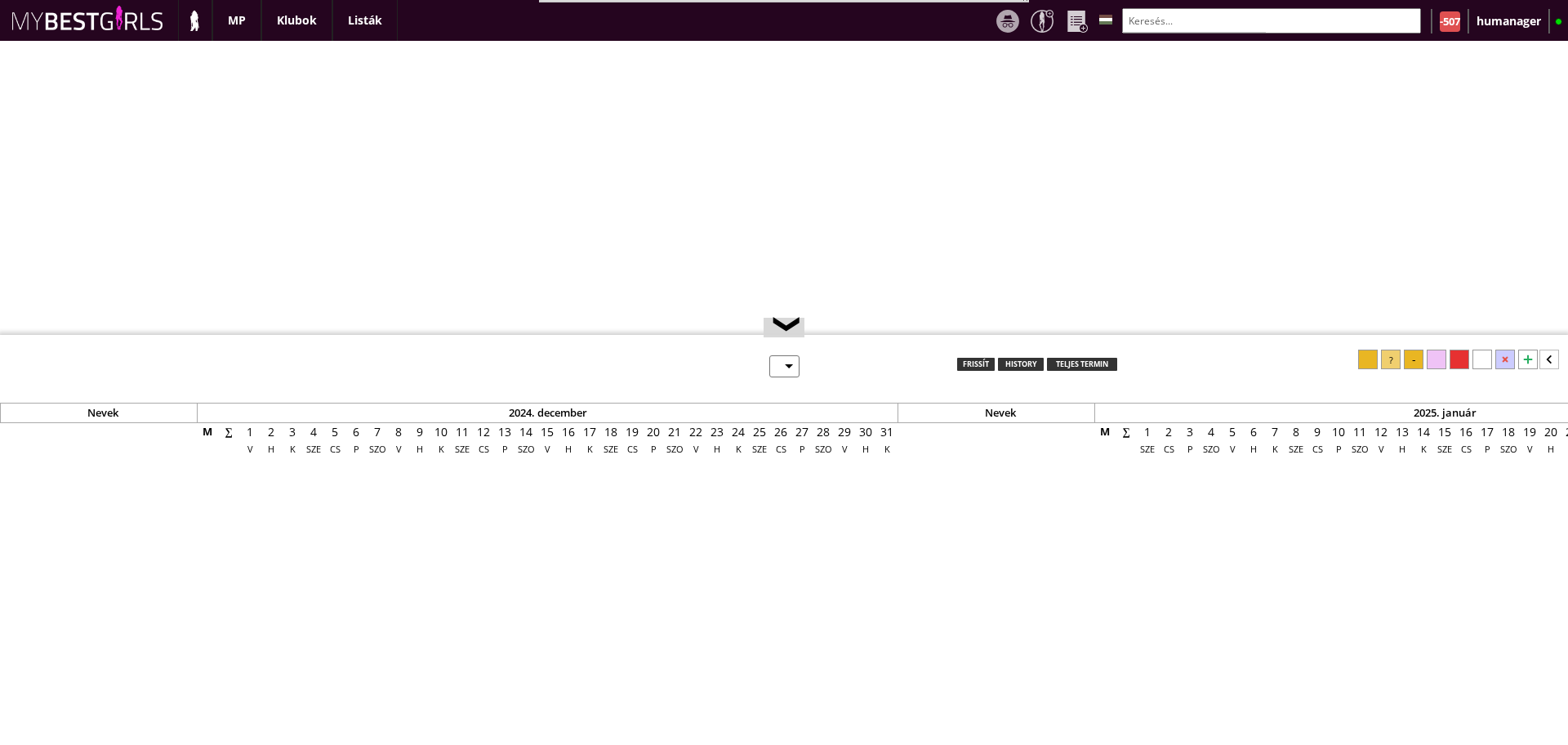
select select "0"
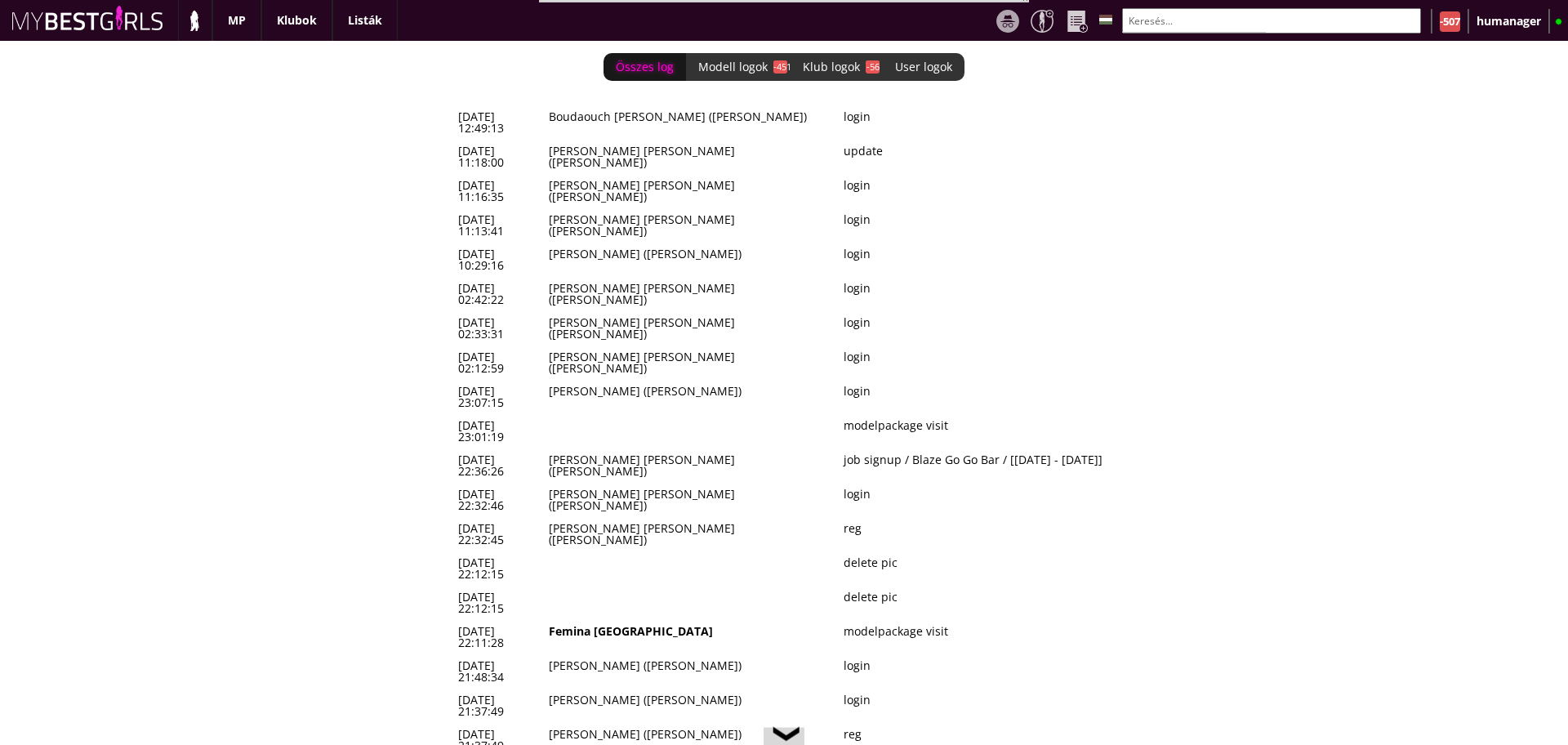
scroll to position [0, 6732]
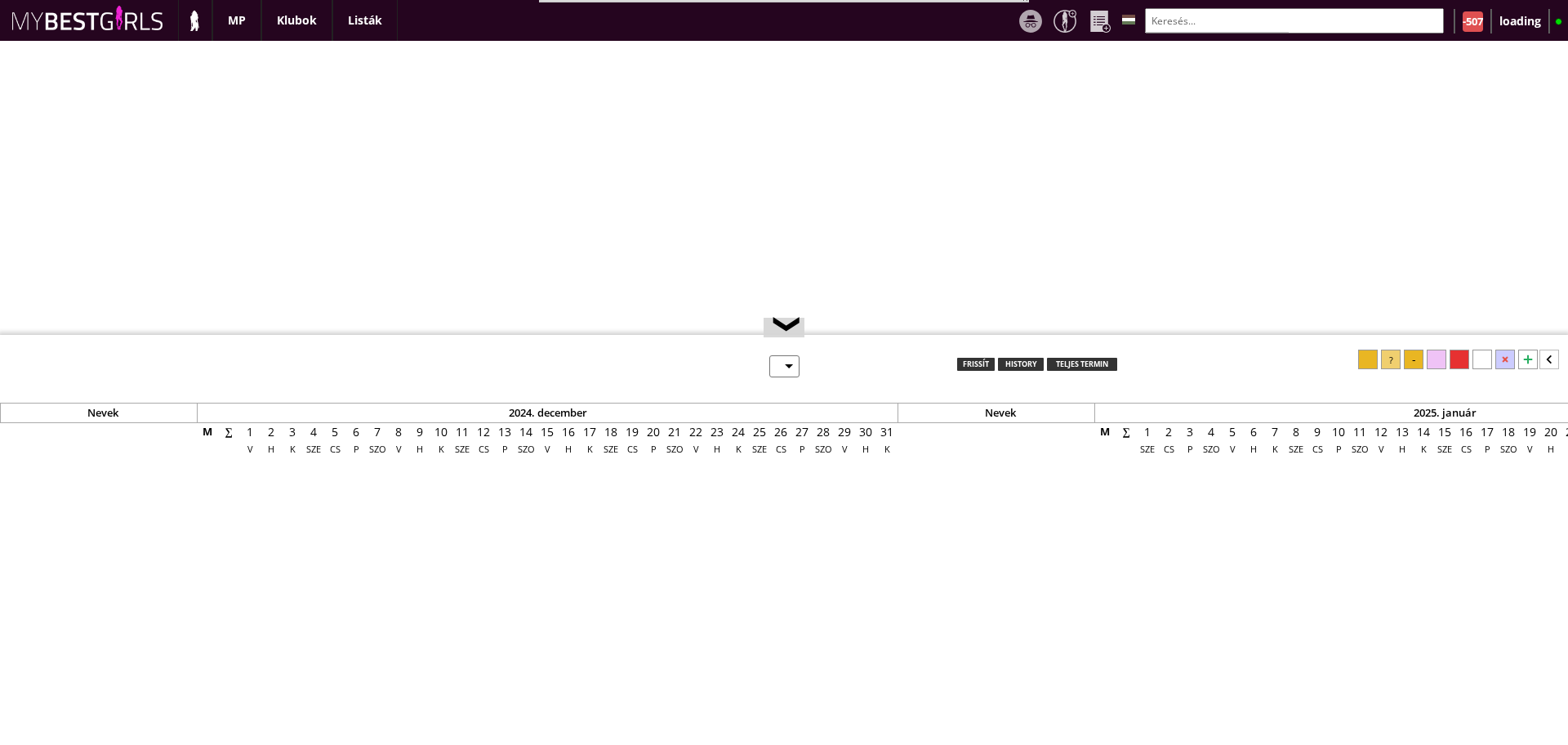
scroll to position [14, 0]
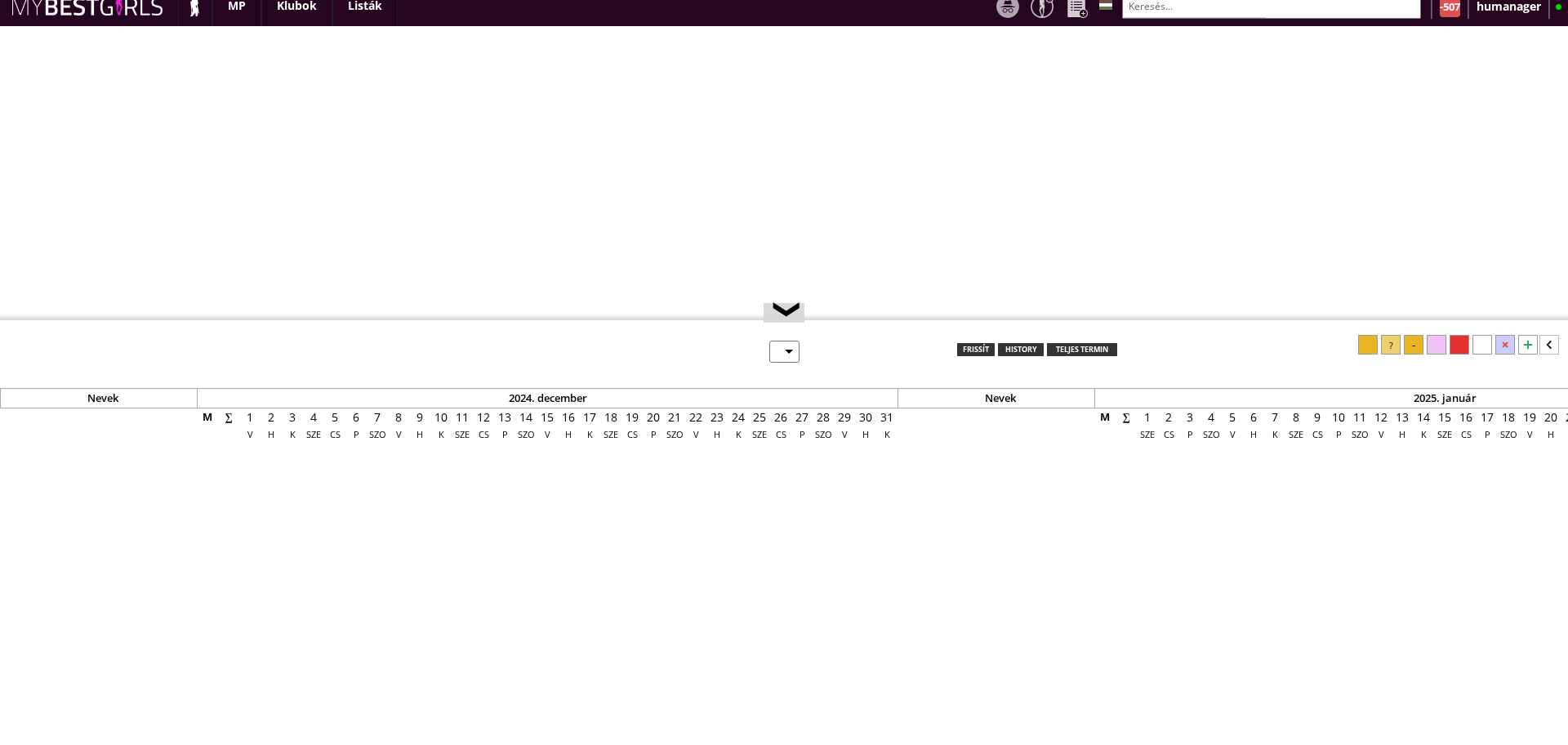
select select "0"
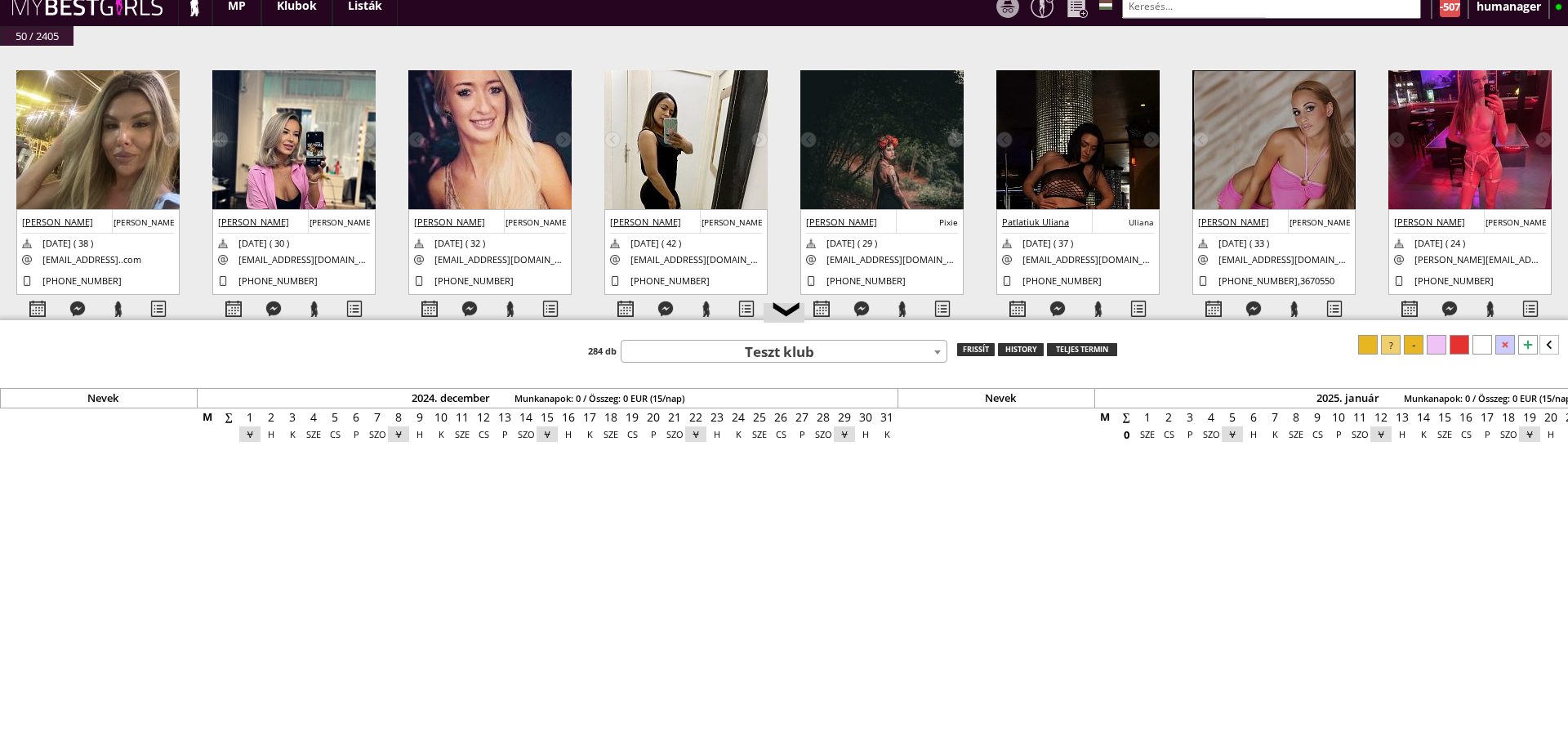
scroll to position [0, 6732]
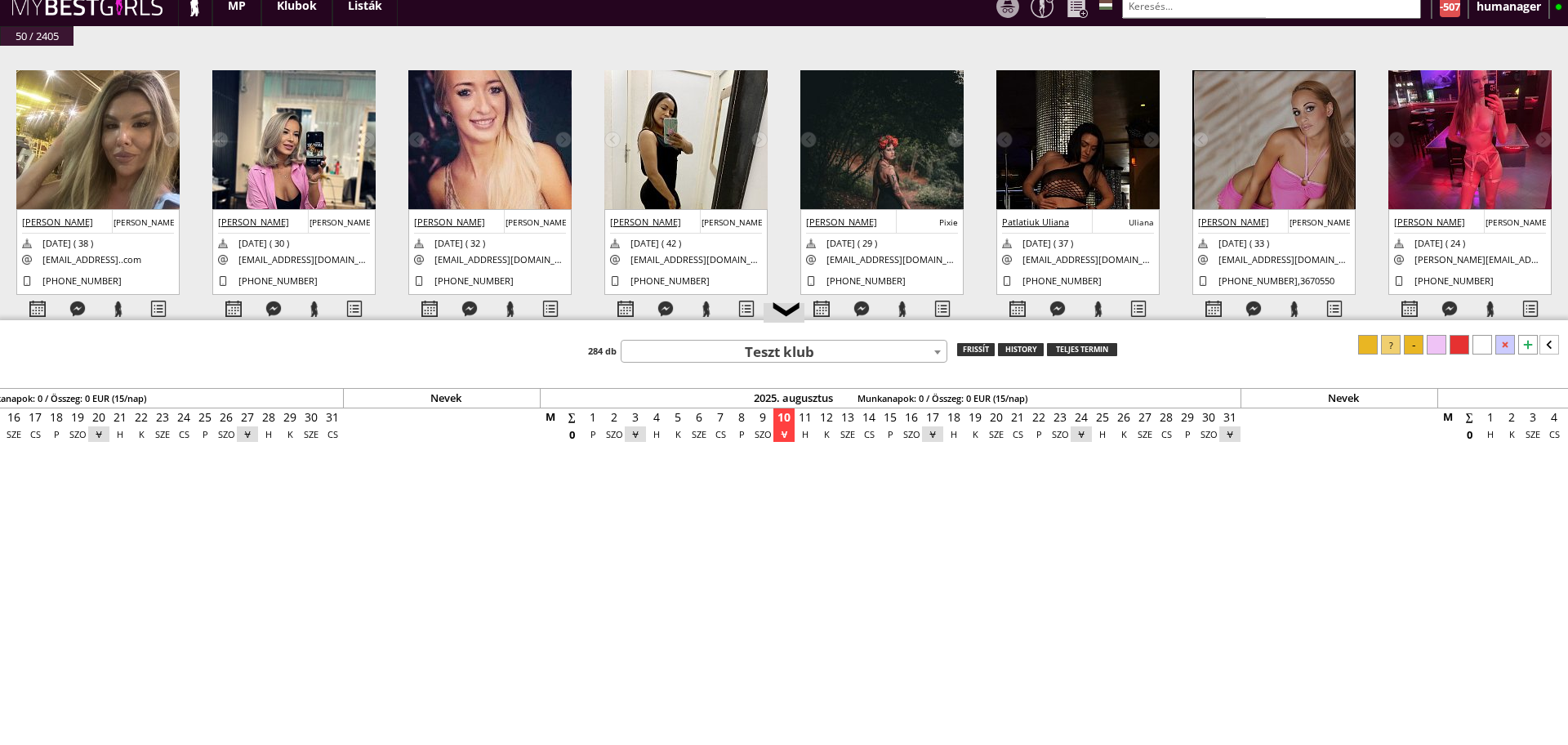
click at [775, 349] on span "Teszt klub" at bounding box center [784, 353] width 325 height 23
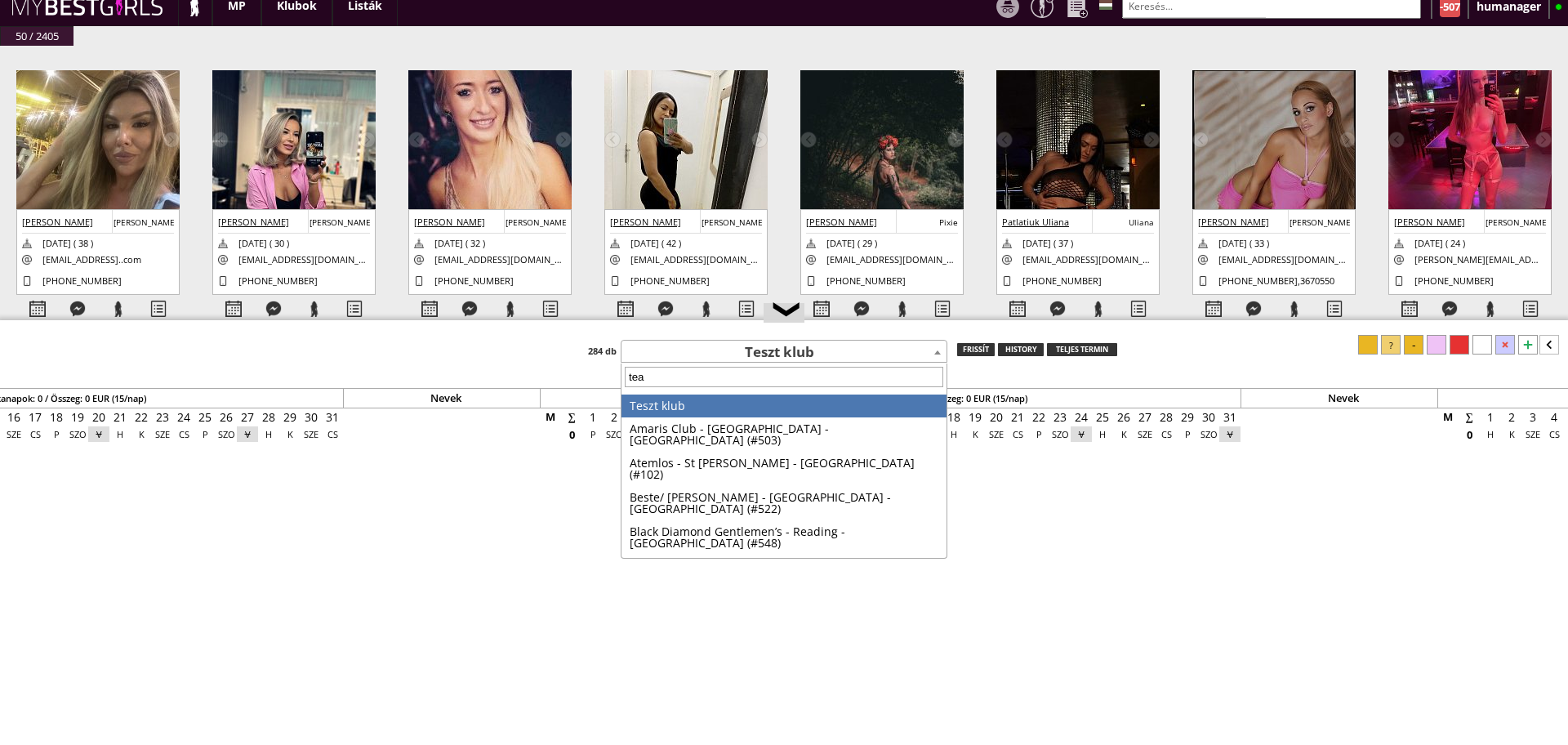
type input "teat"
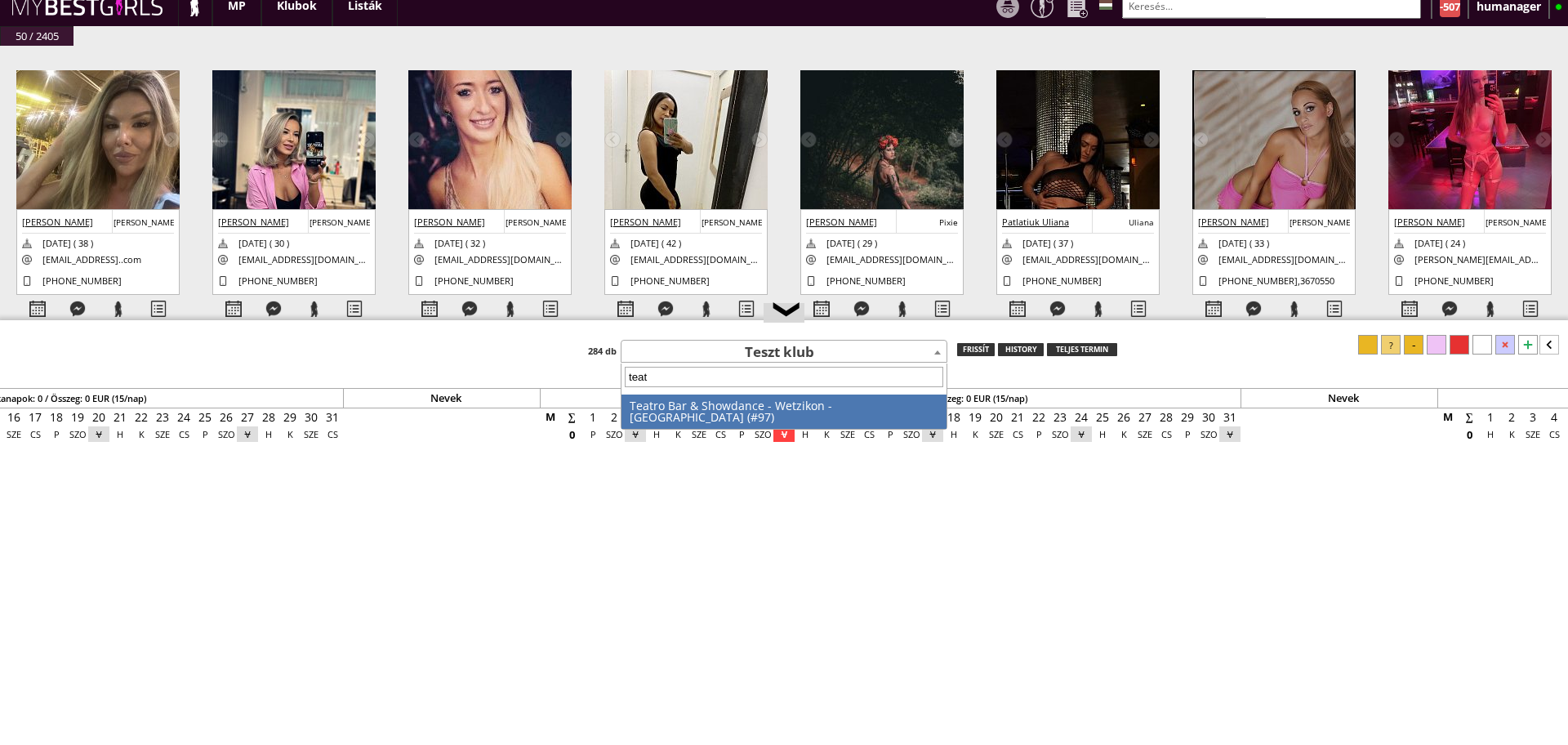
select select "97"
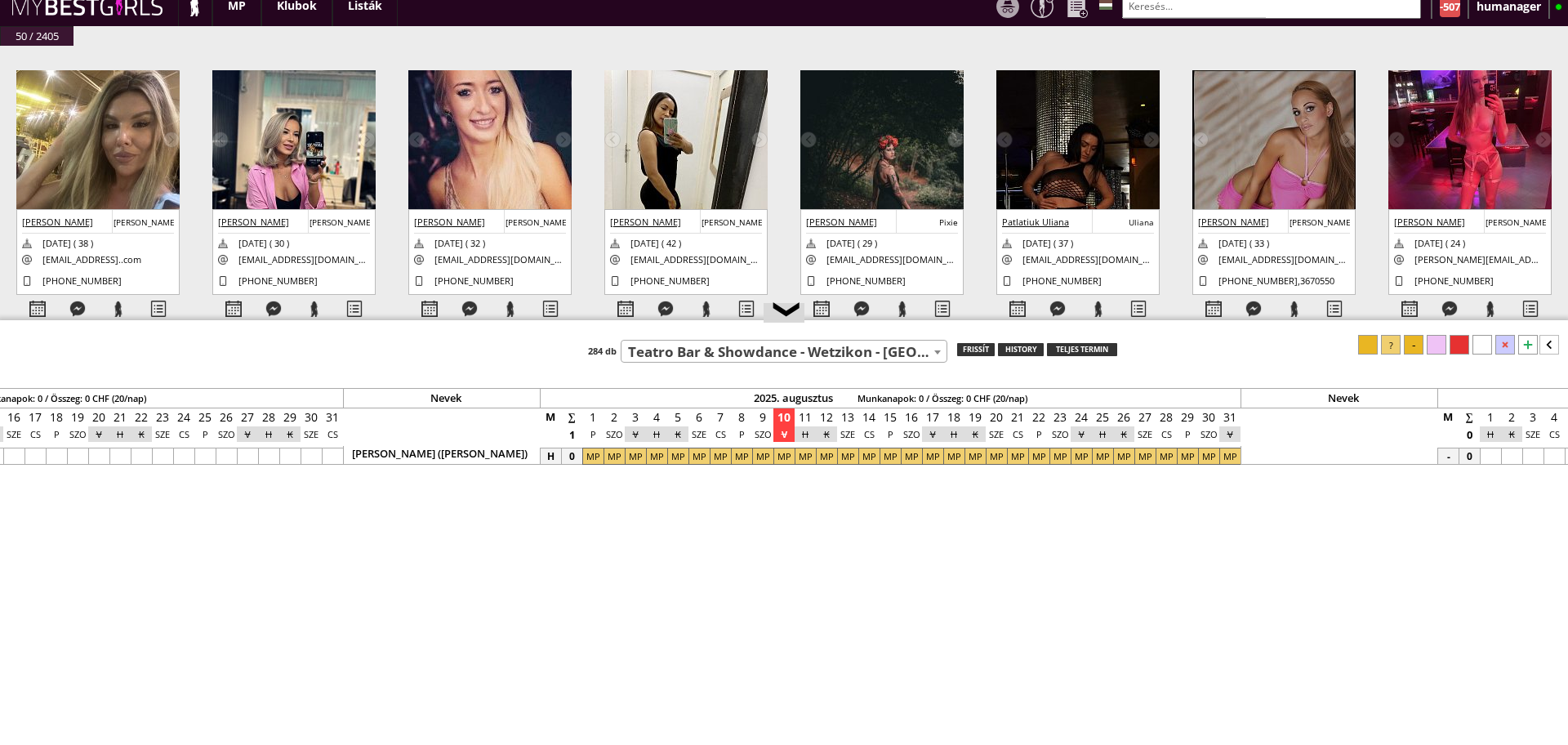
click at [1157, 12] on input "text" at bounding box center [1271, 6] width 299 height 25
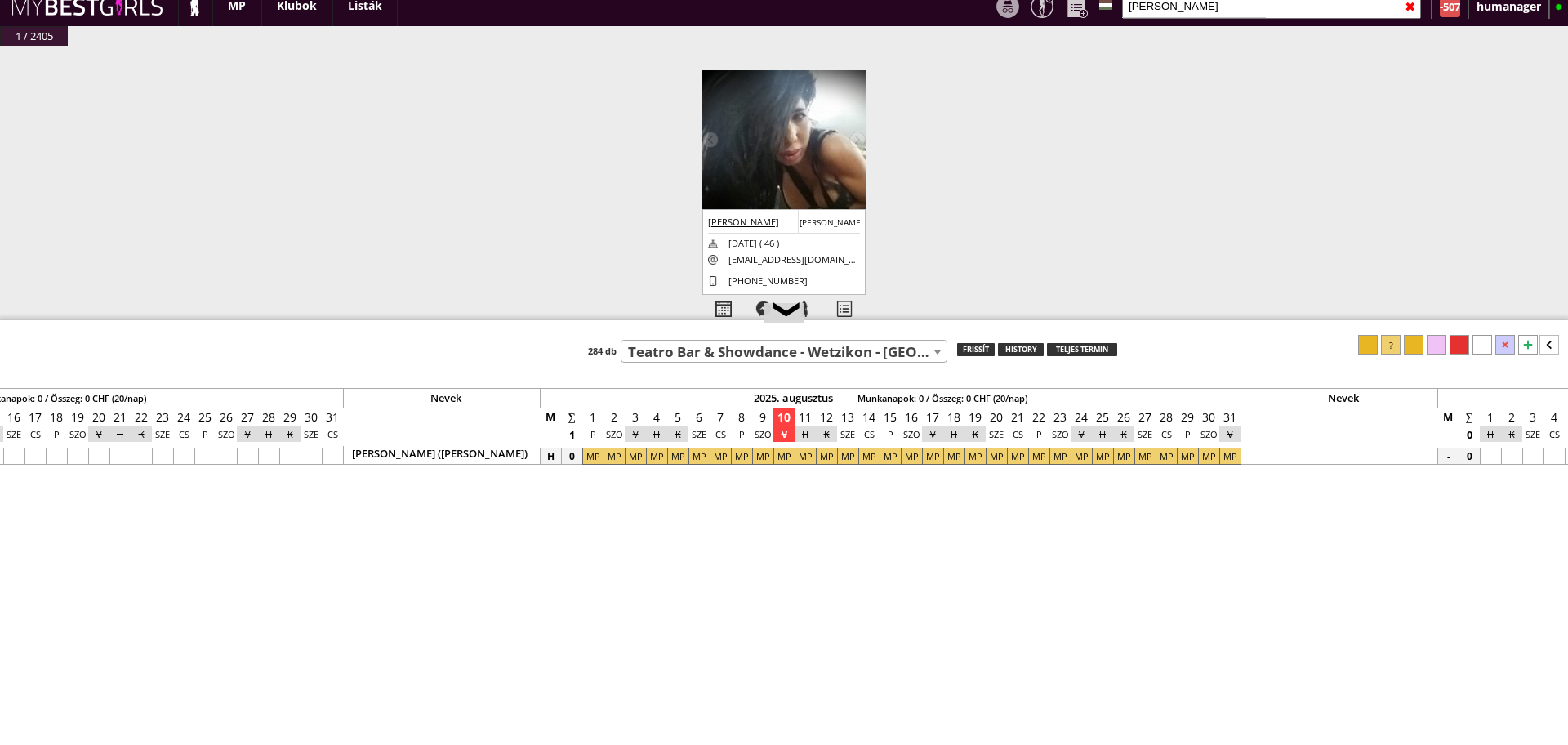
type input "[PERSON_NAME]"
click at [1526, 349] on div at bounding box center [1528, 344] width 20 height 20
click at [880, 484] on div at bounding box center [891, 478] width 21 height 17
click at [1547, 350] on icon at bounding box center [1549, 344] width 20 height 20
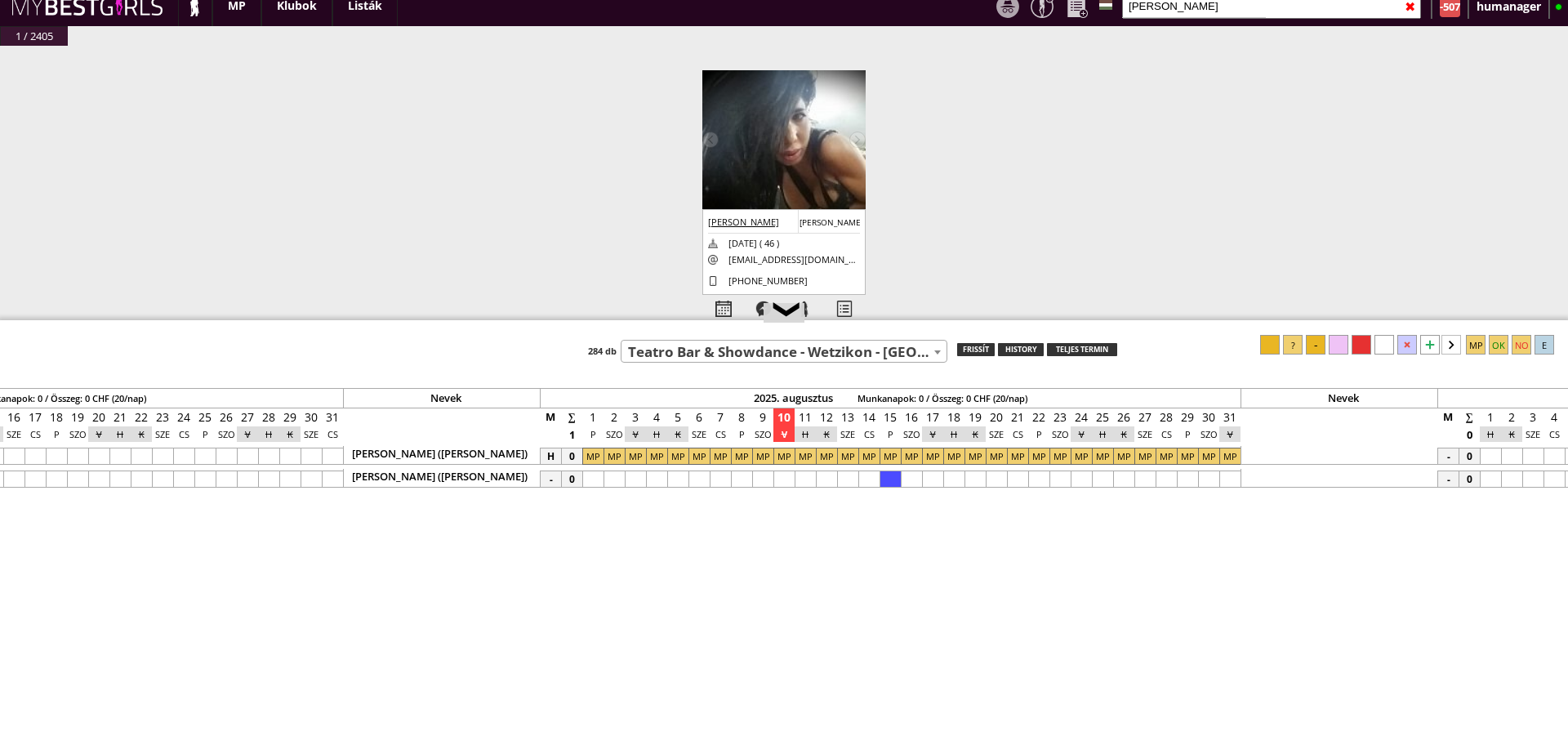
click at [1505, 342] on div at bounding box center [1498, 344] width 20 height 20
